Goal: Task Accomplishment & Management: Manage account settings

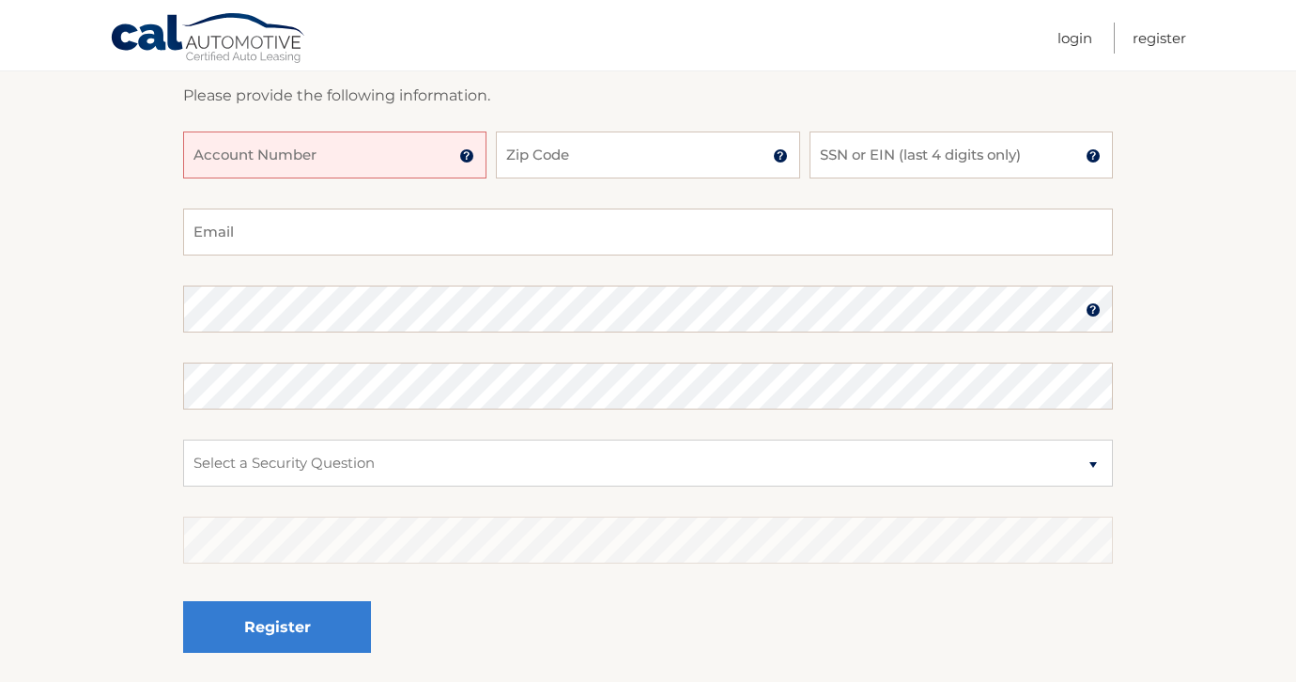
scroll to position [283, 0]
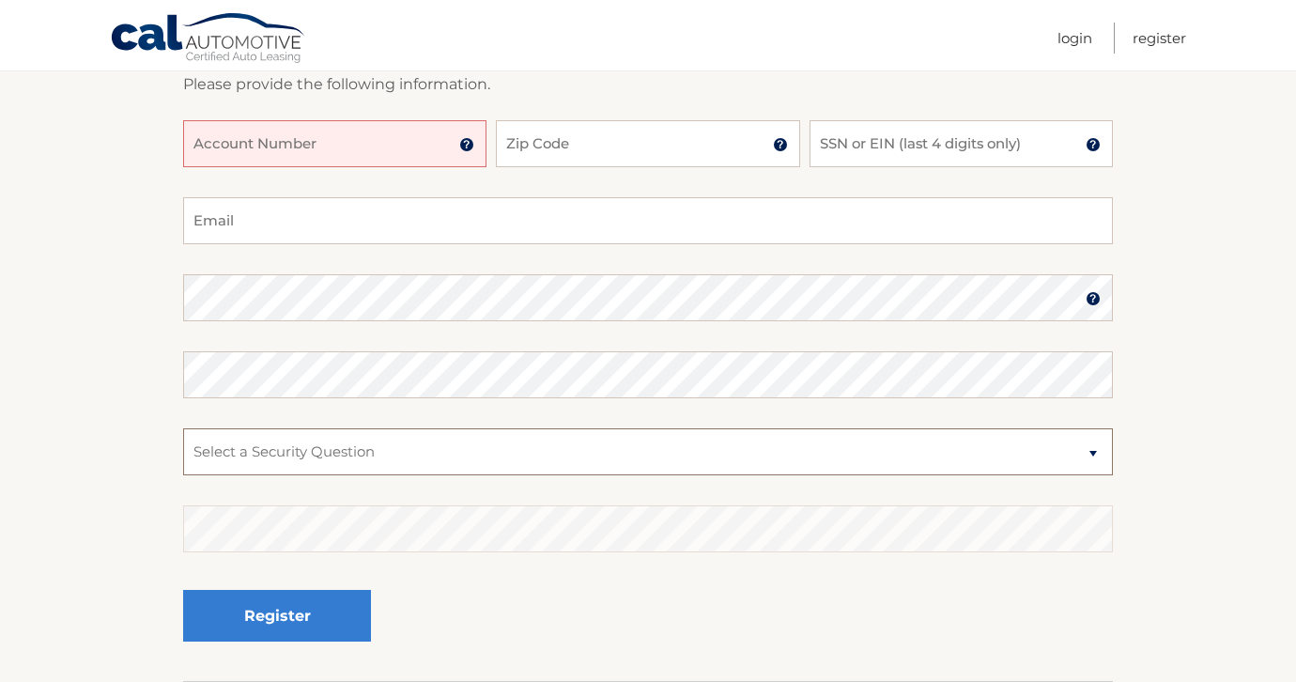
click at [393, 465] on select "Select a Security Question What was the name of your elementary school? What is…" at bounding box center [648, 451] width 930 height 47
select select "1"
click at [333, 450] on select "Select a Security Question What was the name of your elementary school? What is…" at bounding box center [648, 451] width 930 height 47
click at [263, 153] on input "Account Number" at bounding box center [334, 143] width 303 height 47
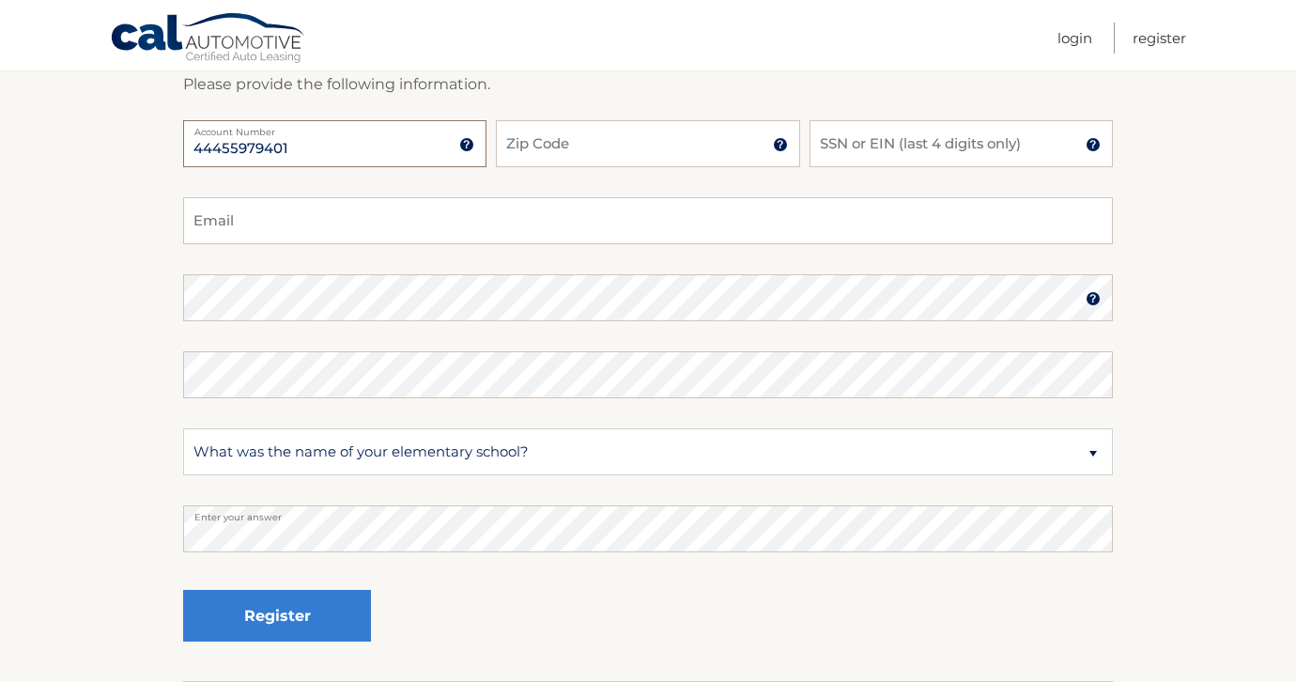
type input "44455979401"
click at [581, 134] on input "Zip Code" at bounding box center [647, 143] width 303 height 47
type input "33326"
click at [903, 133] on input "SSN or EIN (last 4 digits only)" at bounding box center [961, 143] width 303 height 47
type input "2634"
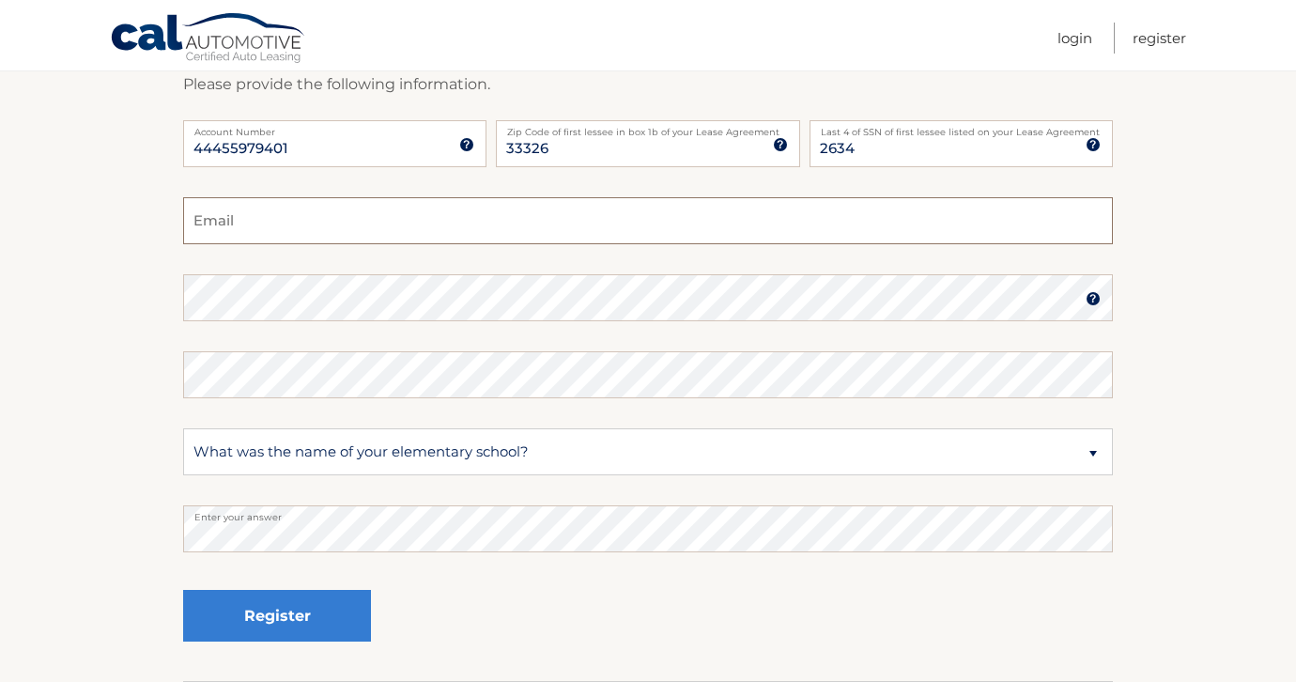
click at [351, 220] on input "Email" at bounding box center [648, 220] width 930 height 47
type input "luisguerrerobf@gmail.com"
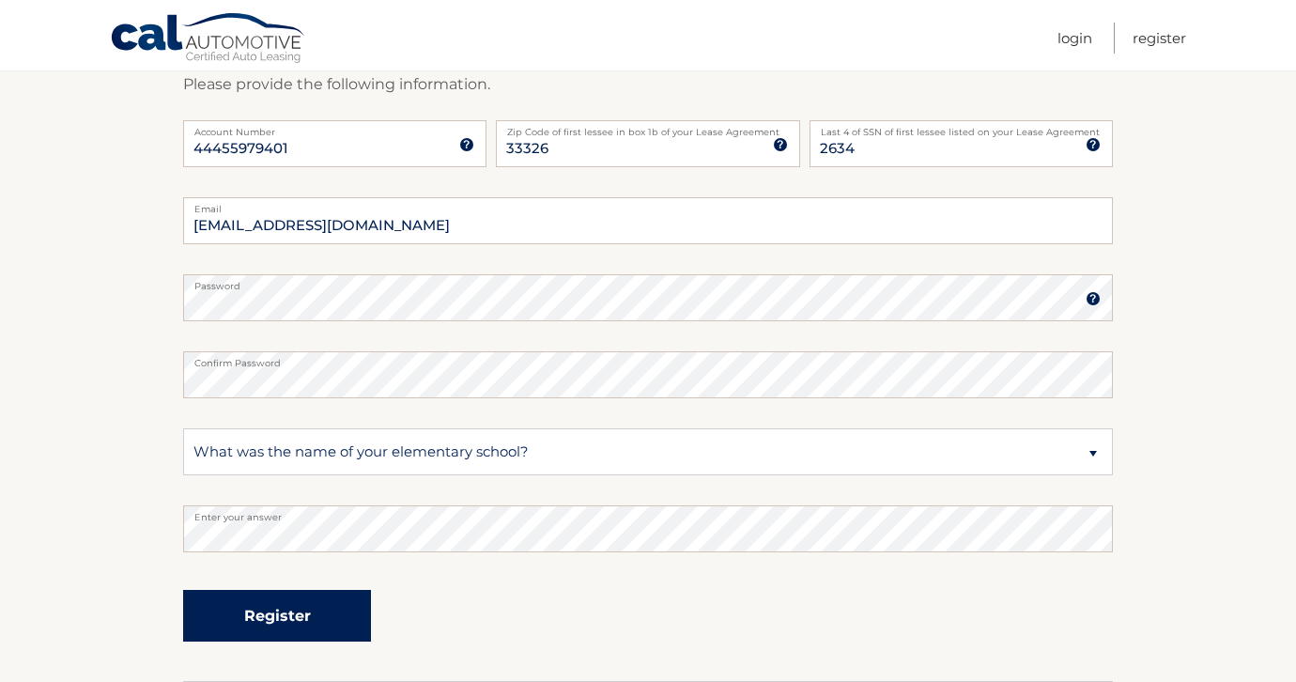
click at [299, 628] on button "Register" at bounding box center [277, 616] width 188 height 52
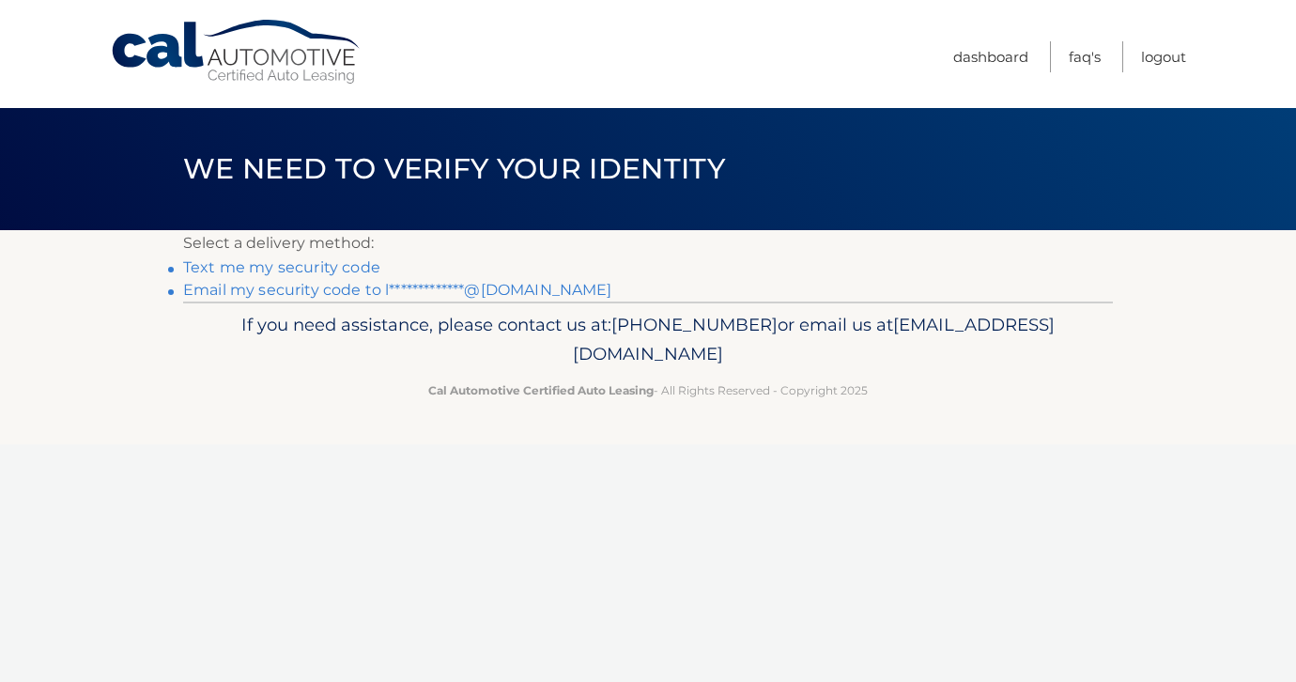
click at [276, 266] on link "Text me my security code" at bounding box center [281, 267] width 197 height 18
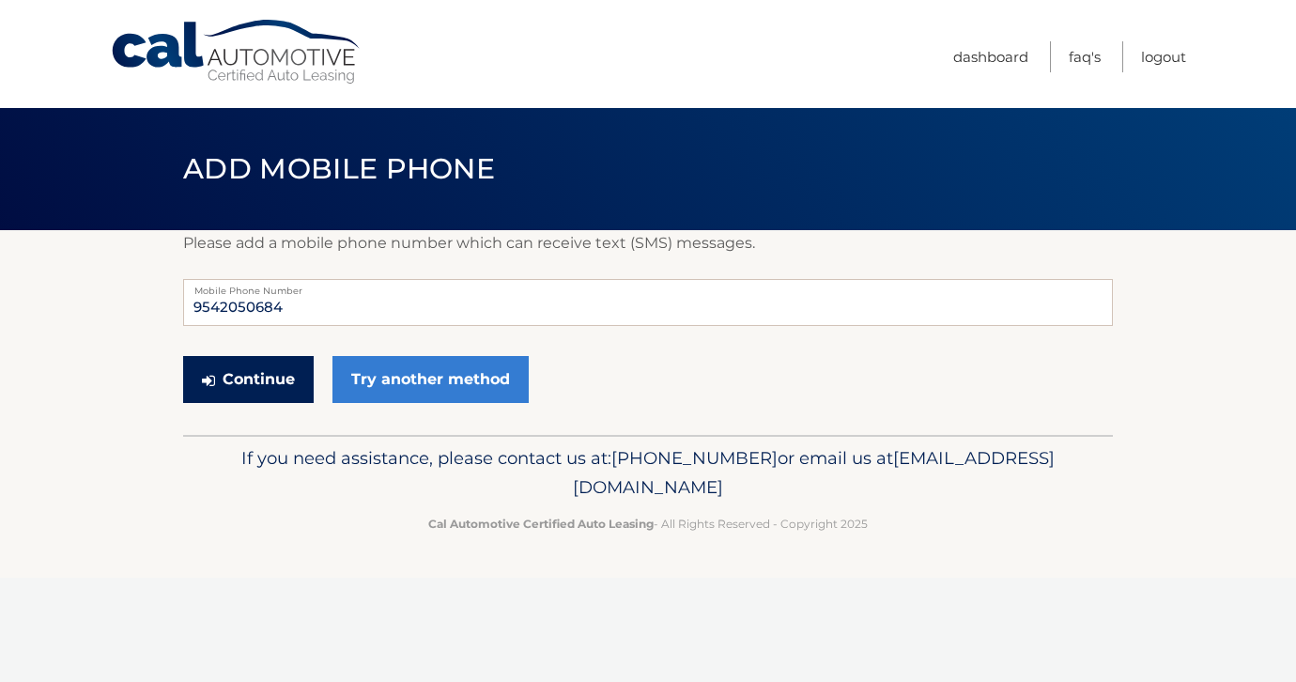
click at [262, 373] on button "Continue" at bounding box center [248, 379] width 131 height 47
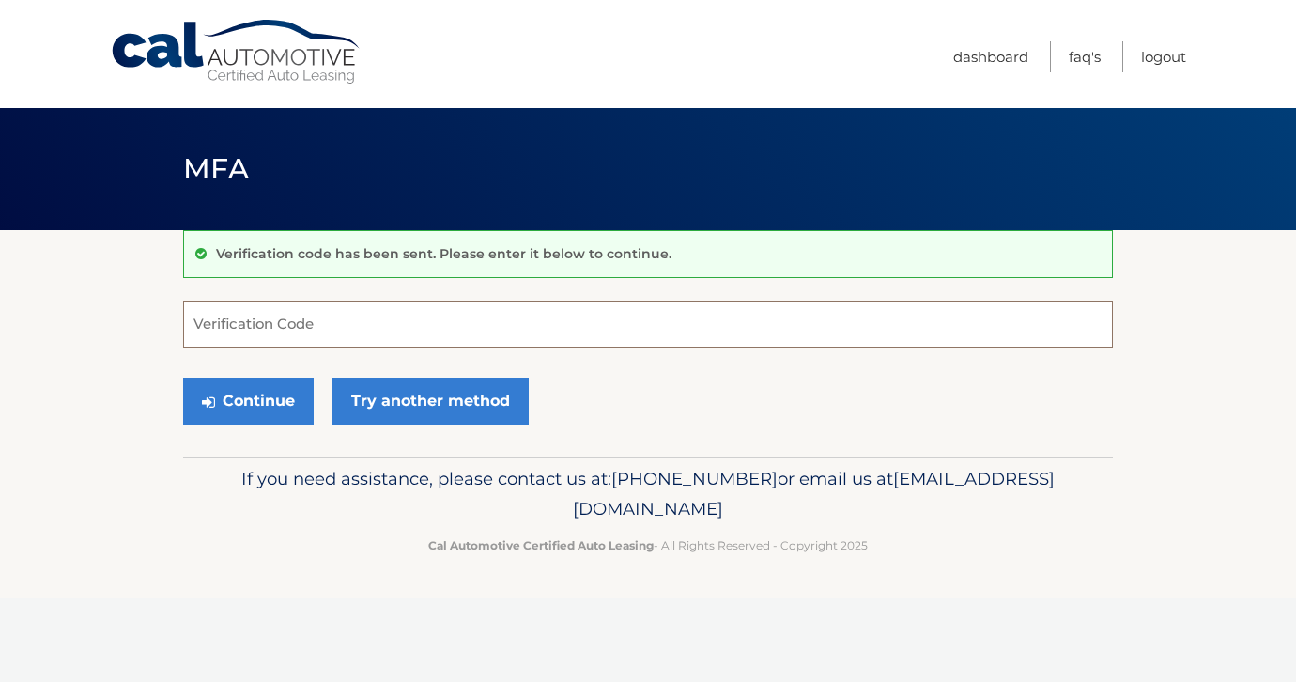
click at [294, 319] on input "Verification Code" at bounding box center [648, 324] width 930 height 47
click at [234, 337] on input "Verification Code" at bounding box center [648, 324] width 930 height 47
type input "359549"
click at [183, 378] on button "Continue" at bounding box center [248, 401] width 131 height 47
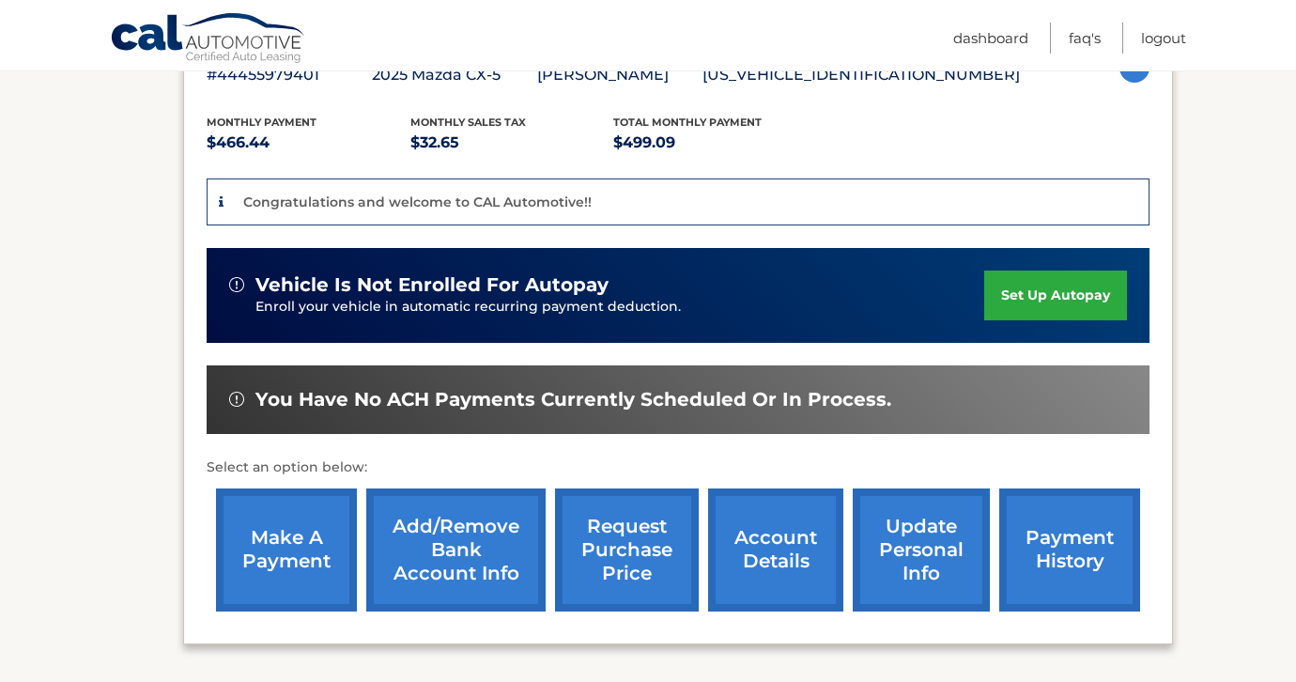
scroll to position [364, 0]
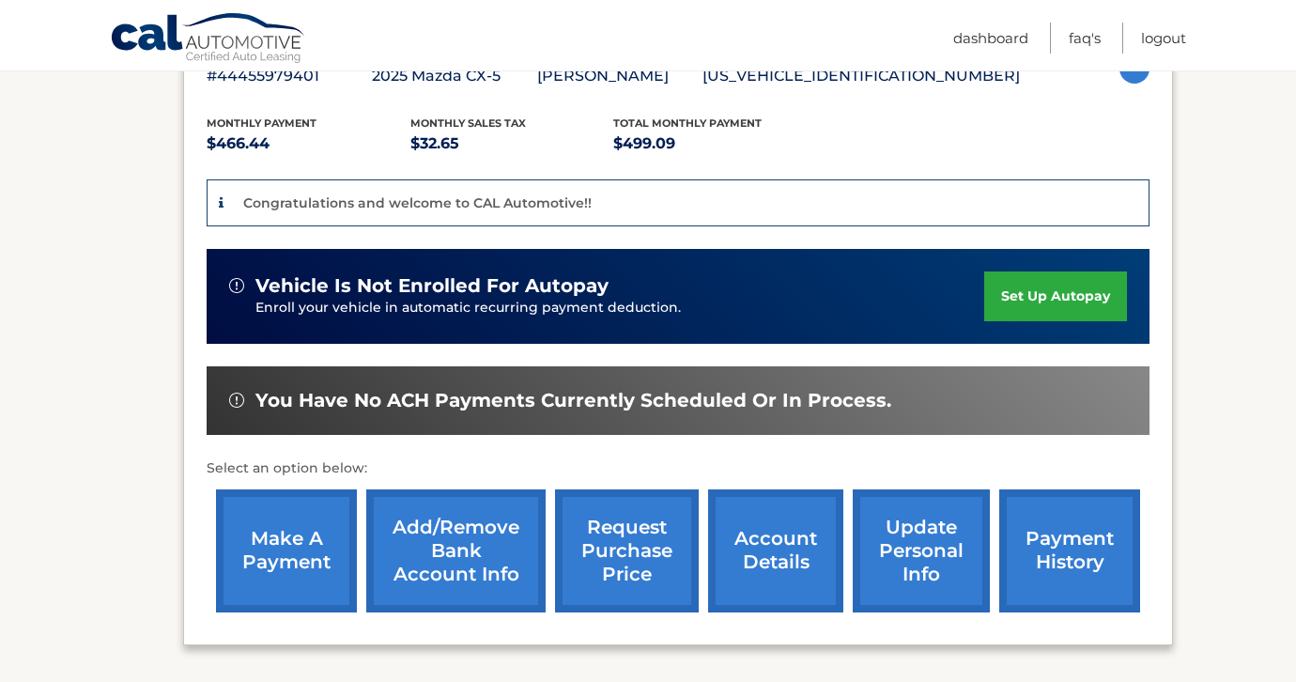
click at [286, 583] on link "make a payment" at bounding box center [286, 550] width 141 height 123
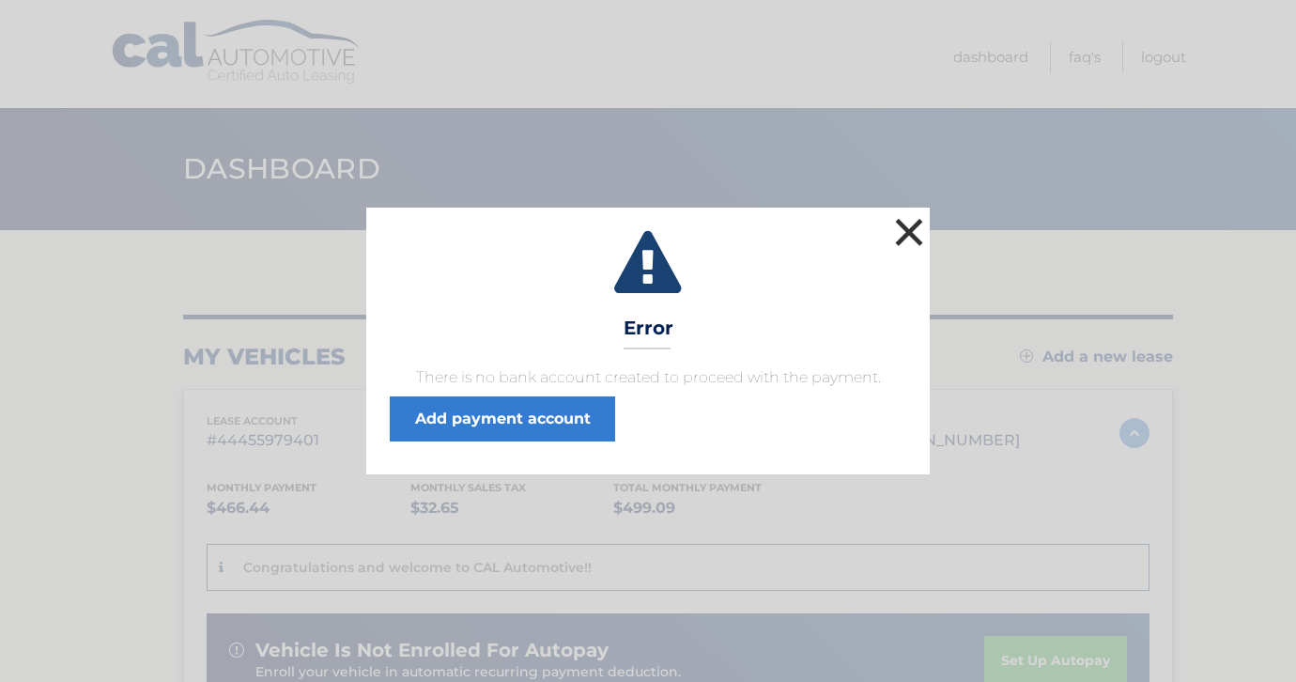
click at [912, 230] on button "×" at bounding box center [910, 232] width 38 height 38
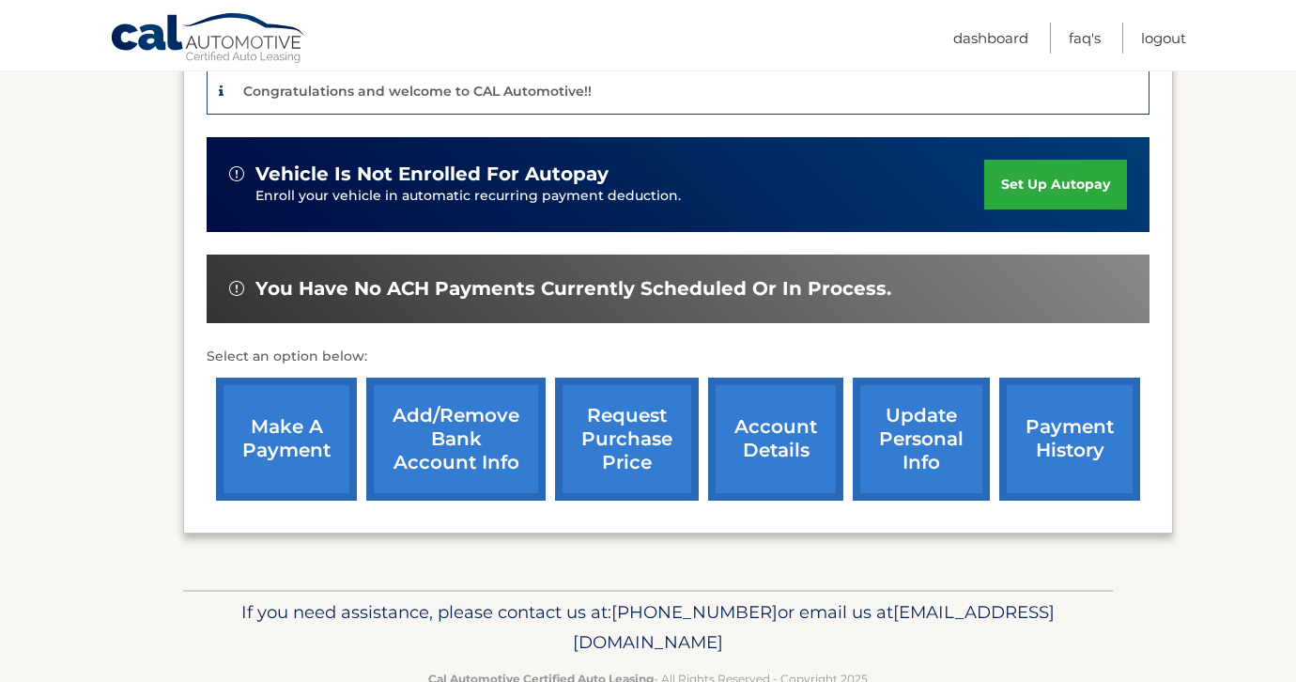
scroll to position [514, 0]
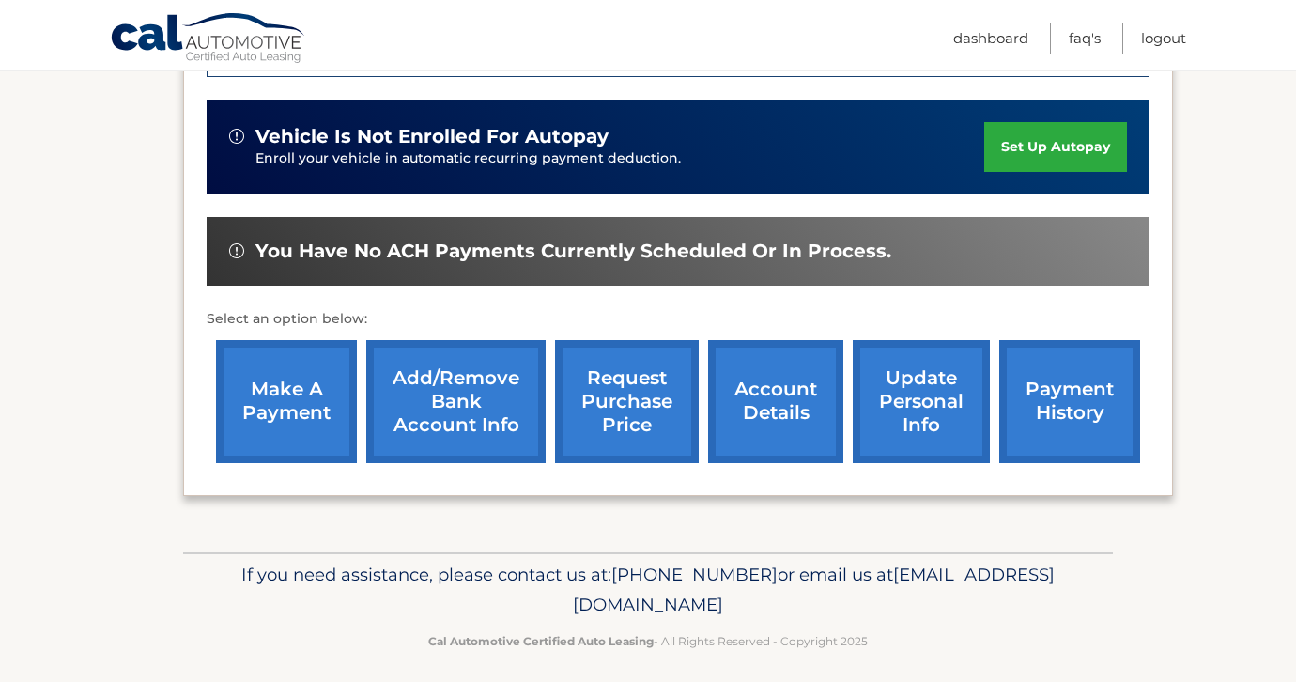
click at [463, 438] on link "Add/Remove bank account info" at bounding box center [455, 401] width 179 height 123
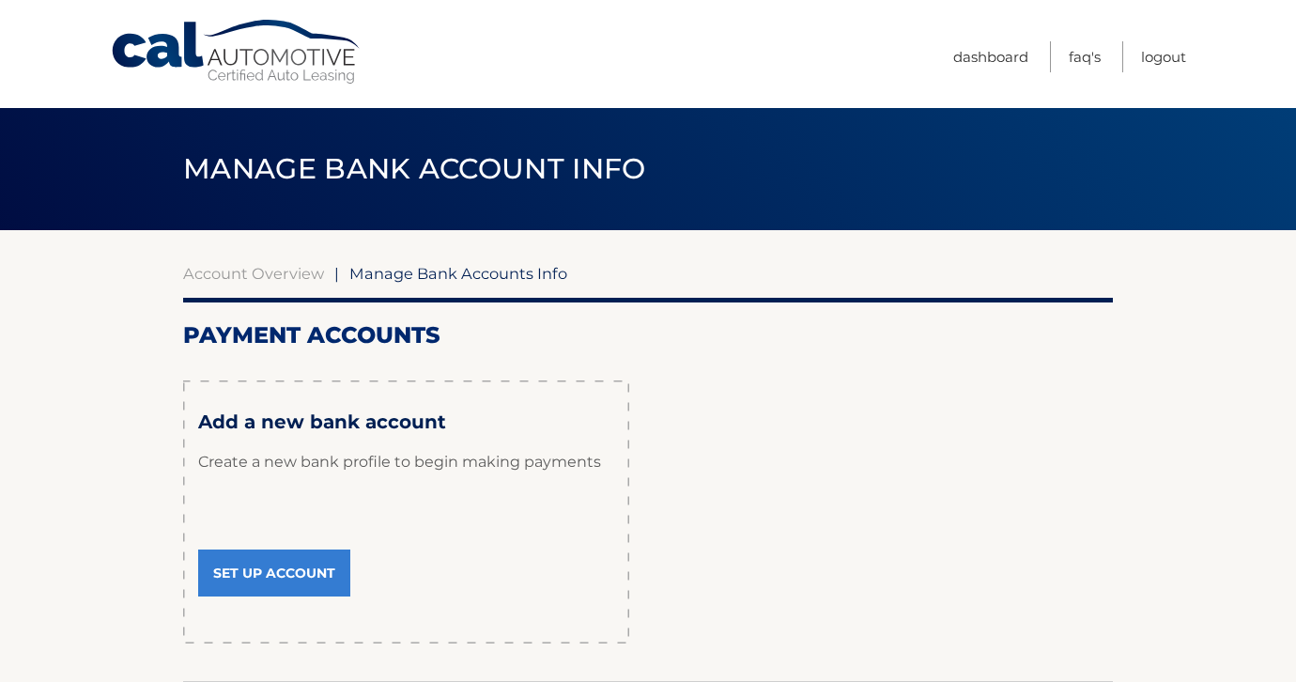
click at [239, 83] on link "Cal Automotive" at bounding box center [237, 52] width 254 height 67
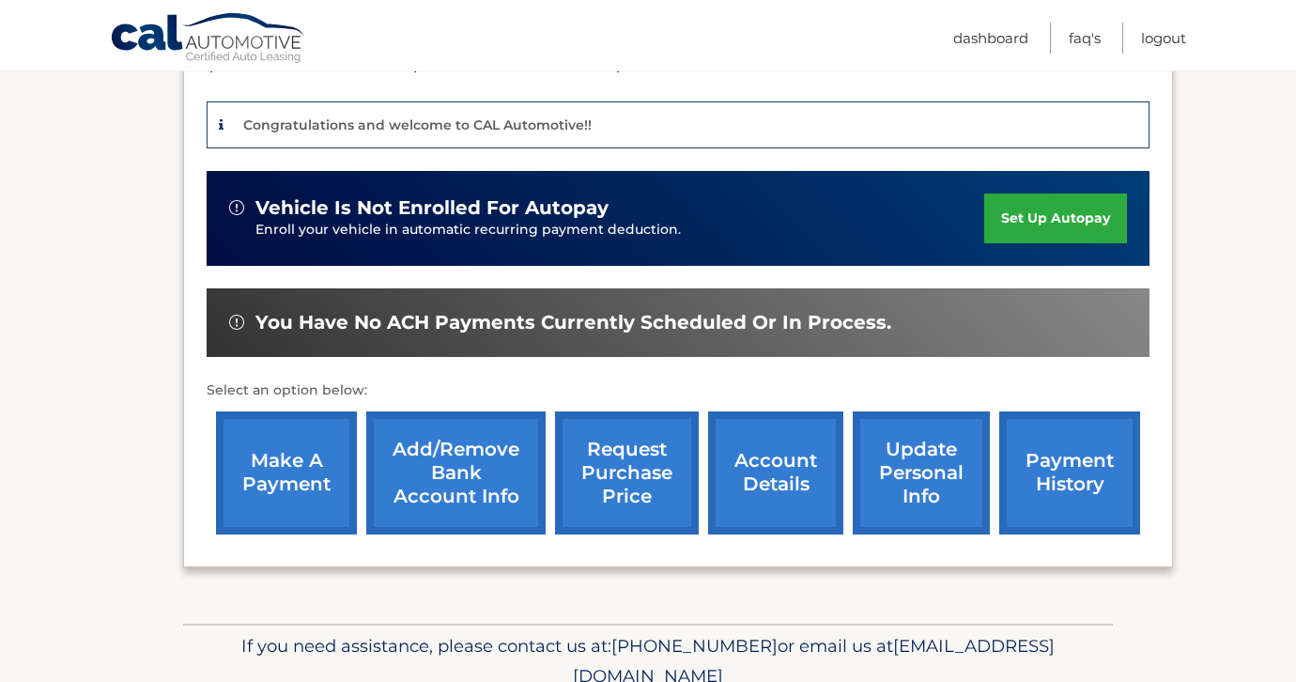
scroll to position [486, 0]
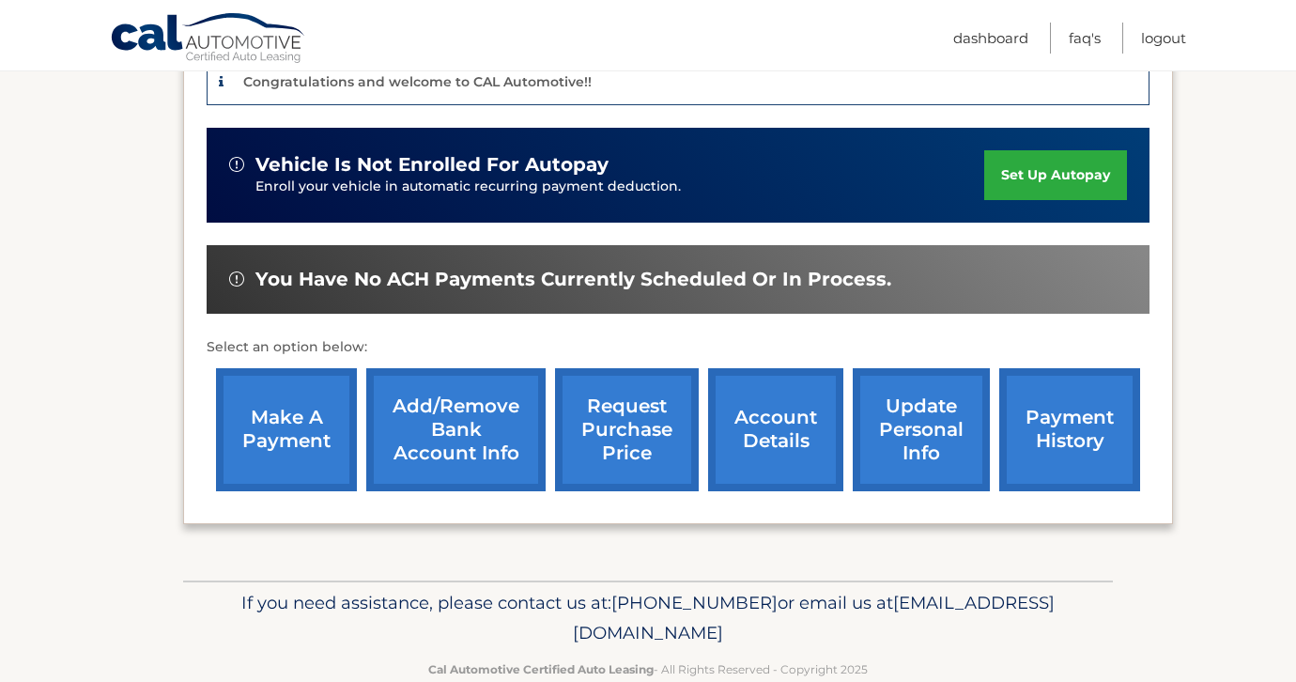
click at [777, 405] on link "account details" at bounding box center [775, 429] width 135 height 123
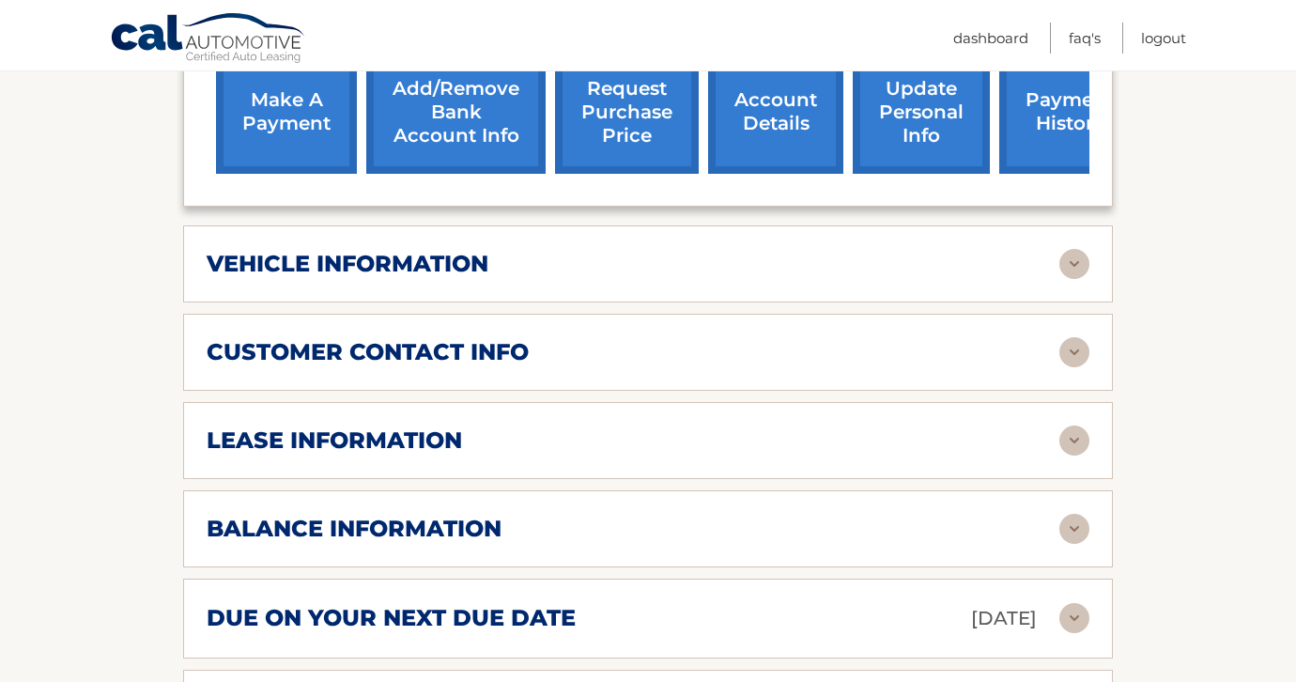
scroll to position [759, 0]
click at [683, 264] on div "vehicle information" at bounding box center [633, 263] width 853 height 28
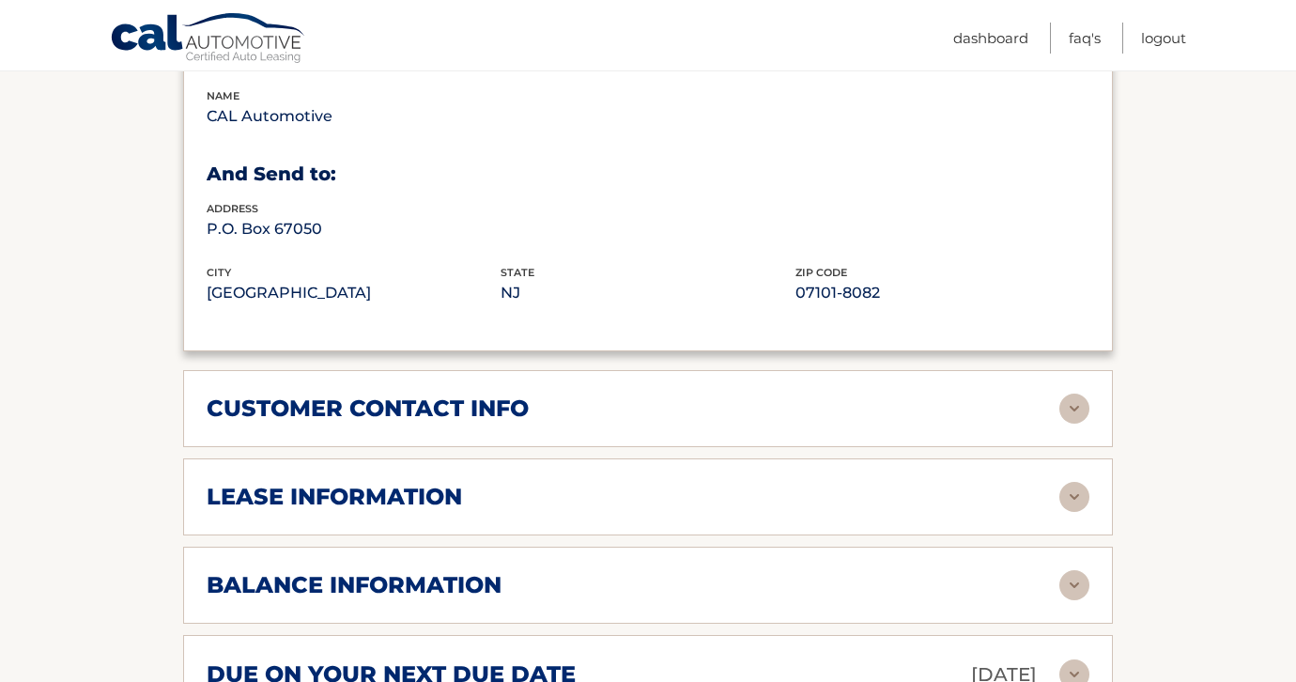
click at [675, 407] on div "customer contact info" at bounding box center [633, 409] width 853 height 28
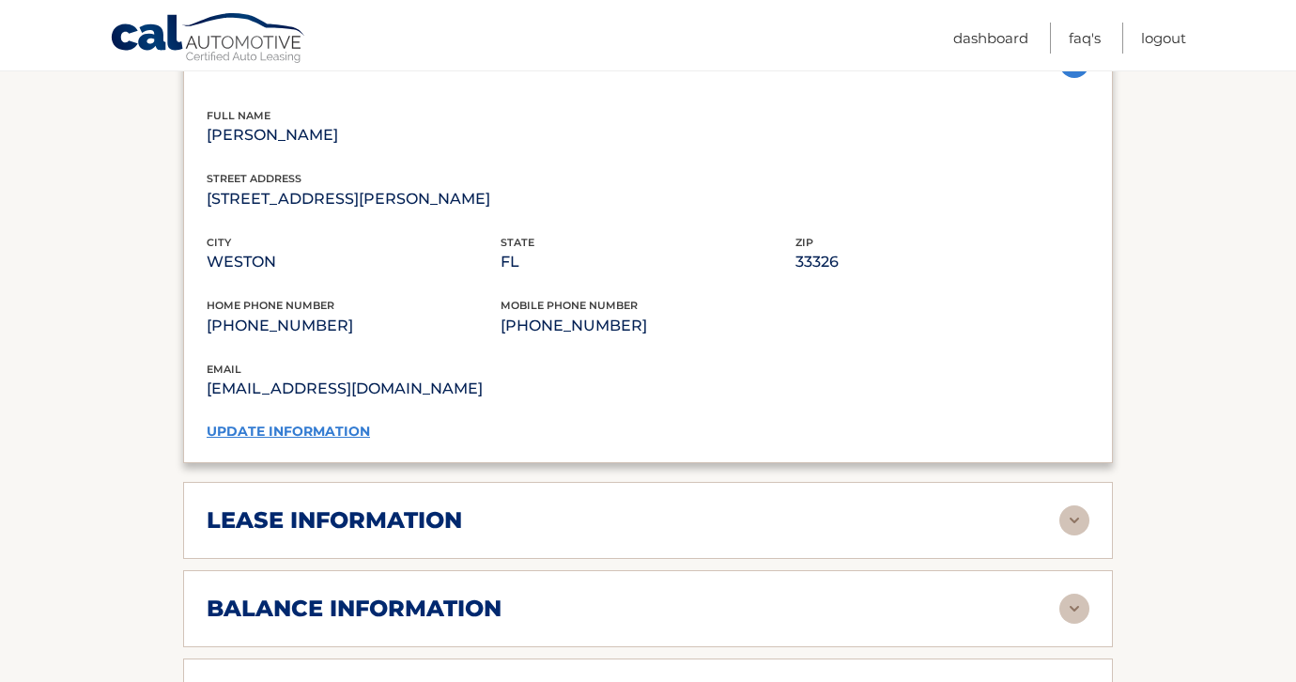
click at [588, 525] on div "lease information" at bounding box center [633, 520] width 853 height 28
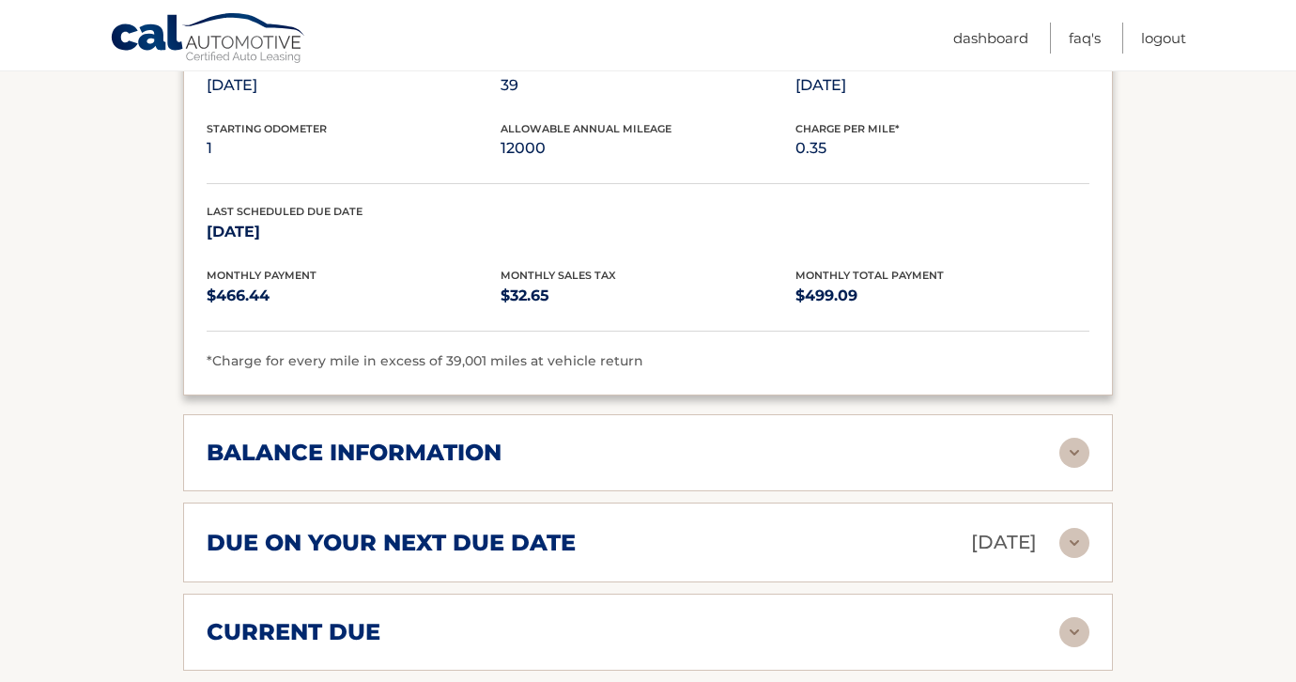
scroll to position [2072, 0]
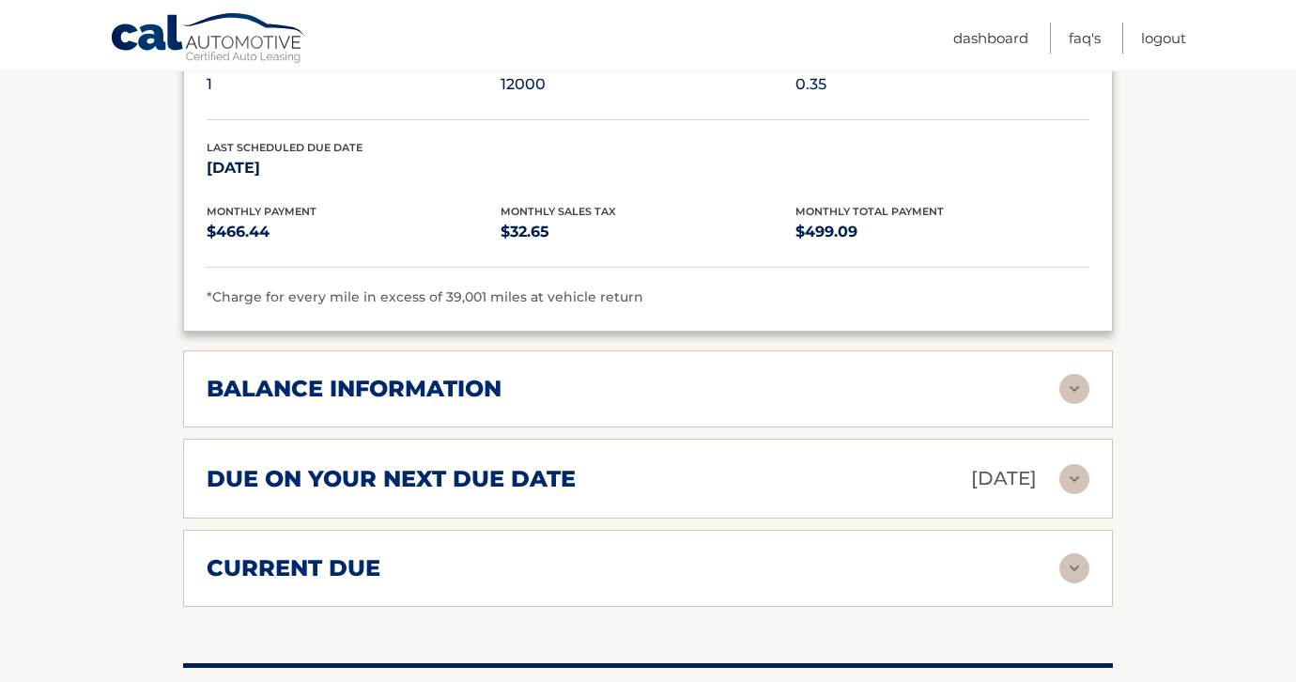
click at [549, 406] on div "balance information Payments Received 1 Payments Remaining 38 Next Payment will…" at bounding box center [648, 388] width 930 height 77
click at [519, 380] on div "balance information" at bounding box center [633, 389] width 853 height 28
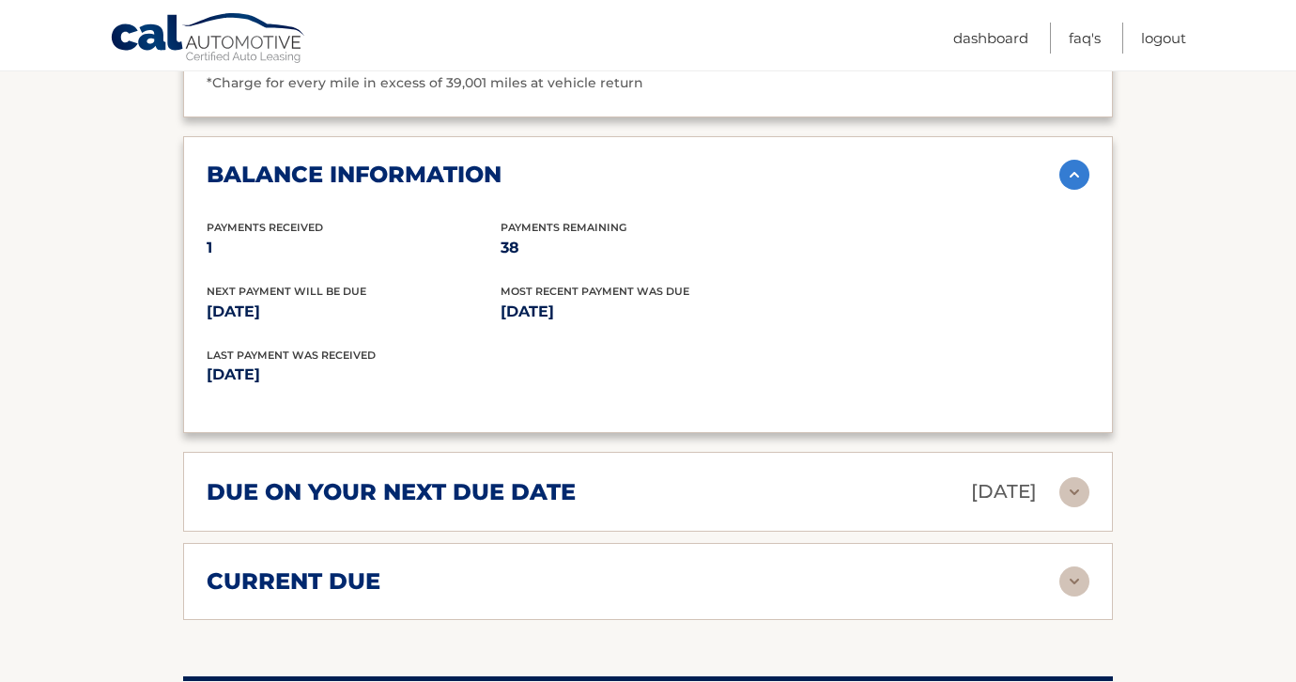
scroll to position [2297, 0]
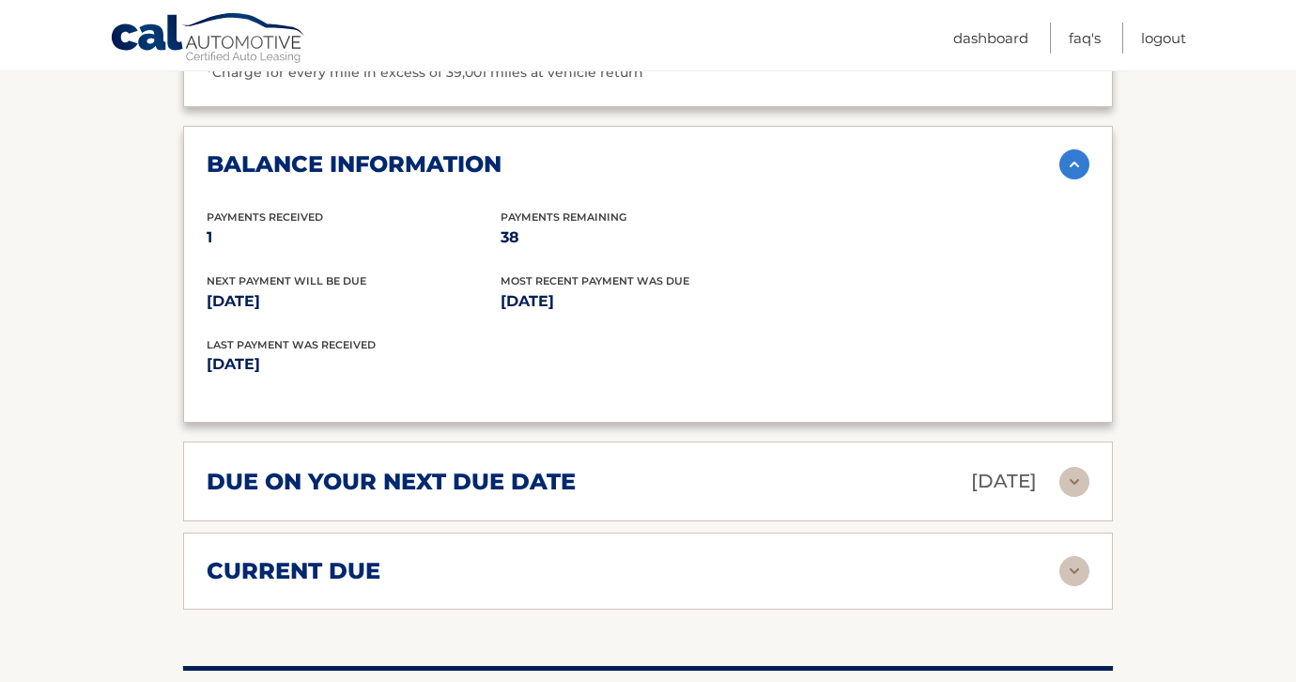
click at [836, 568] on div "current due" at bounding box center [633, 571] width 853 height 28
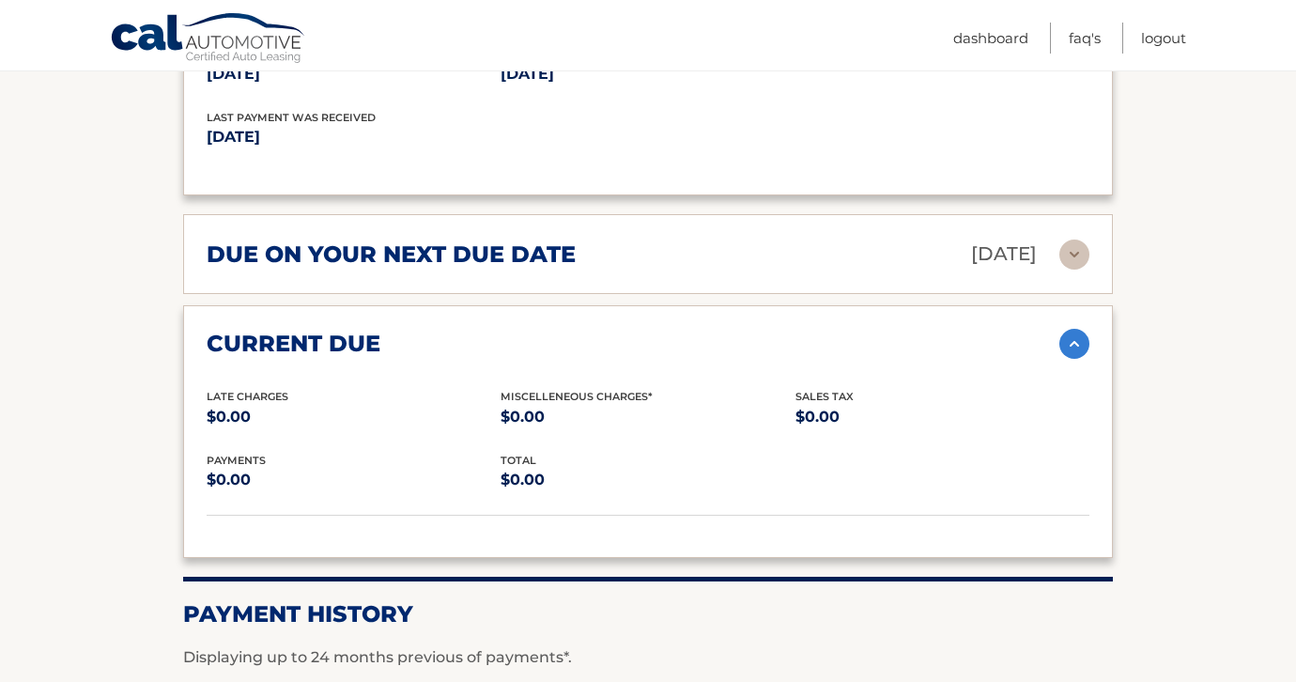
scroll to position [2523, 0]
click at [1058, 342] on div "current due" at bounding box center [633, 345] width 853 height 28
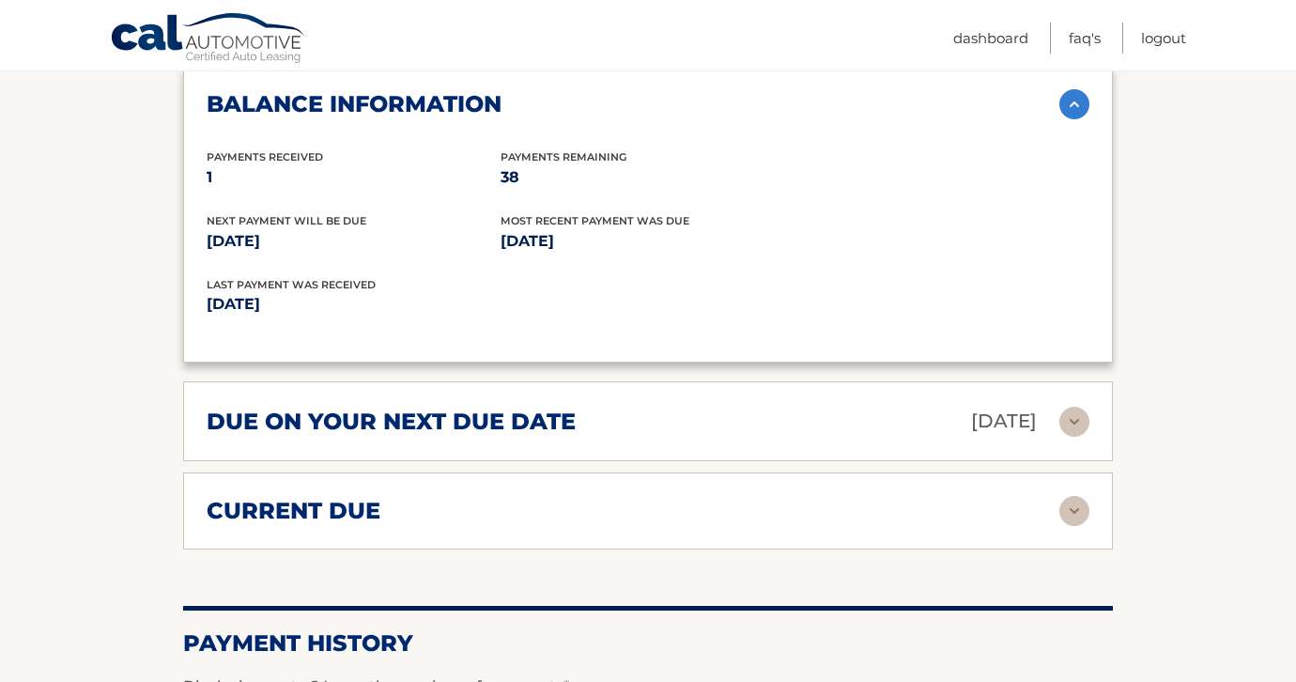
scroll to position [2328, 0]
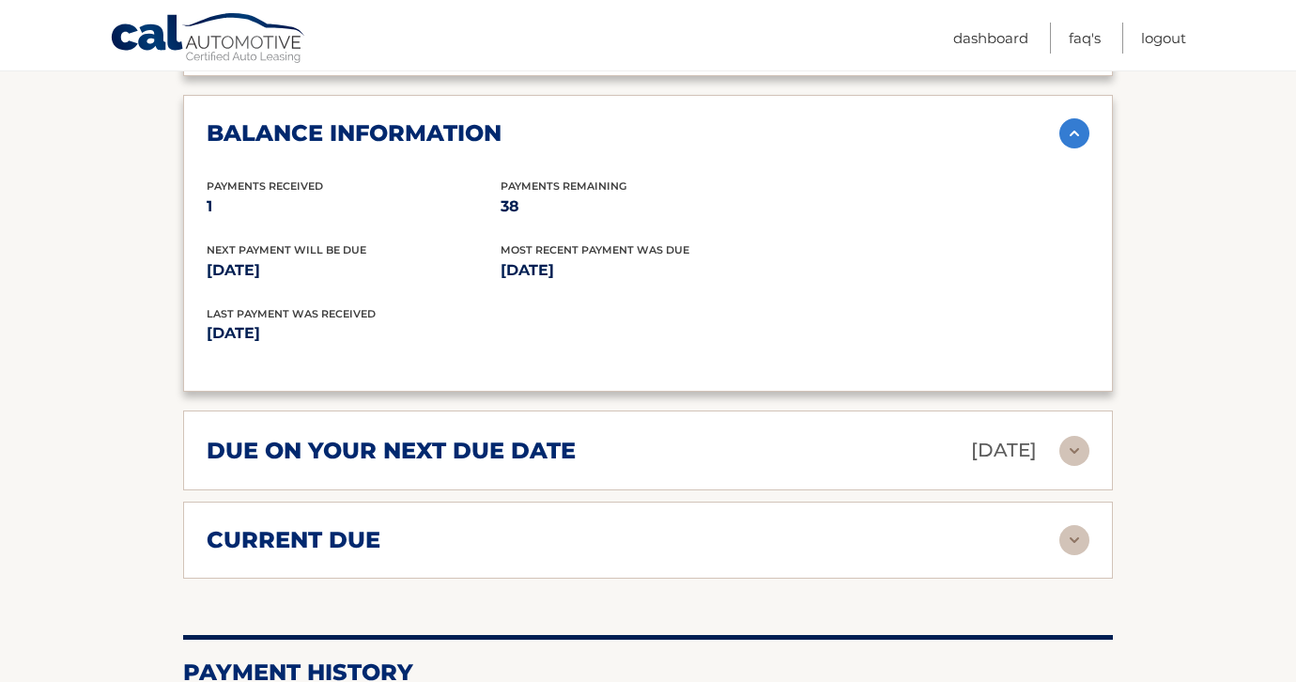
click at [1071, 450] on img at bounding box center [1075, 451] width 30 height 30
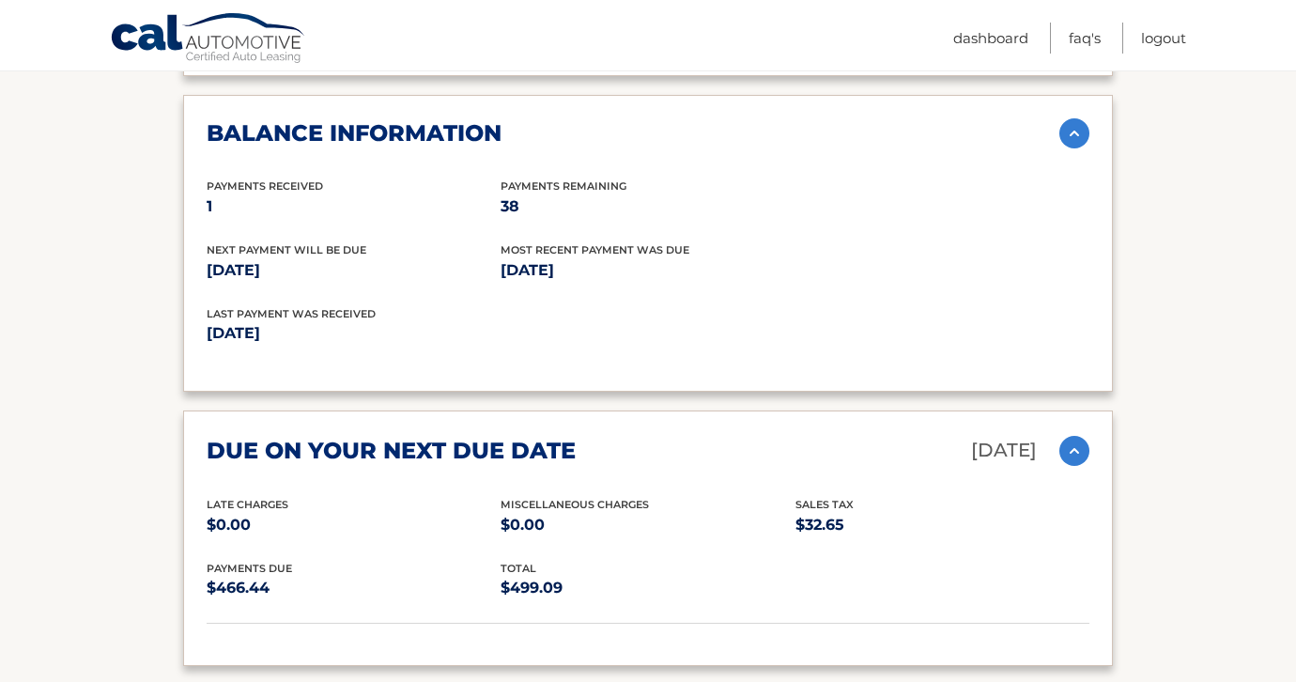
click at [1071, 450] on img at bounding box center [1075, 451] width 30 height 30
